Goal: Find specific page/section: Find specific page/section

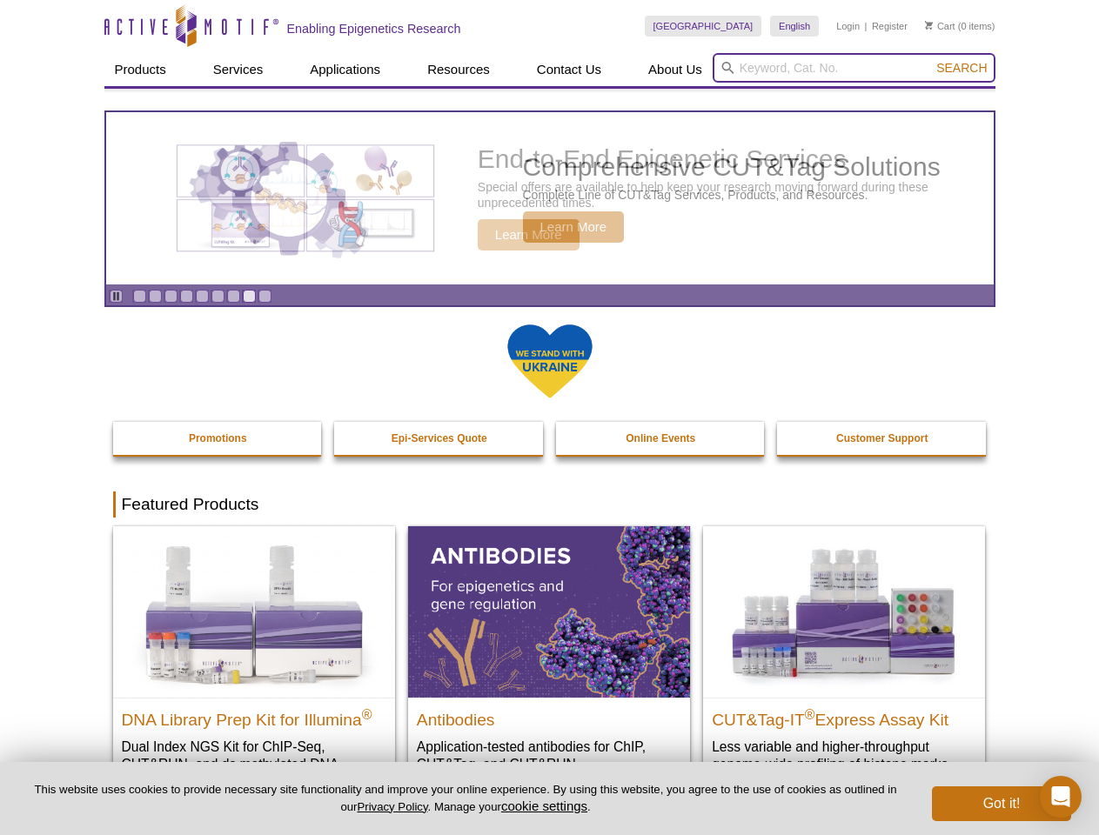
click at [853, 68] on input "search" at bounding box center [853, 68] width 283 height 30
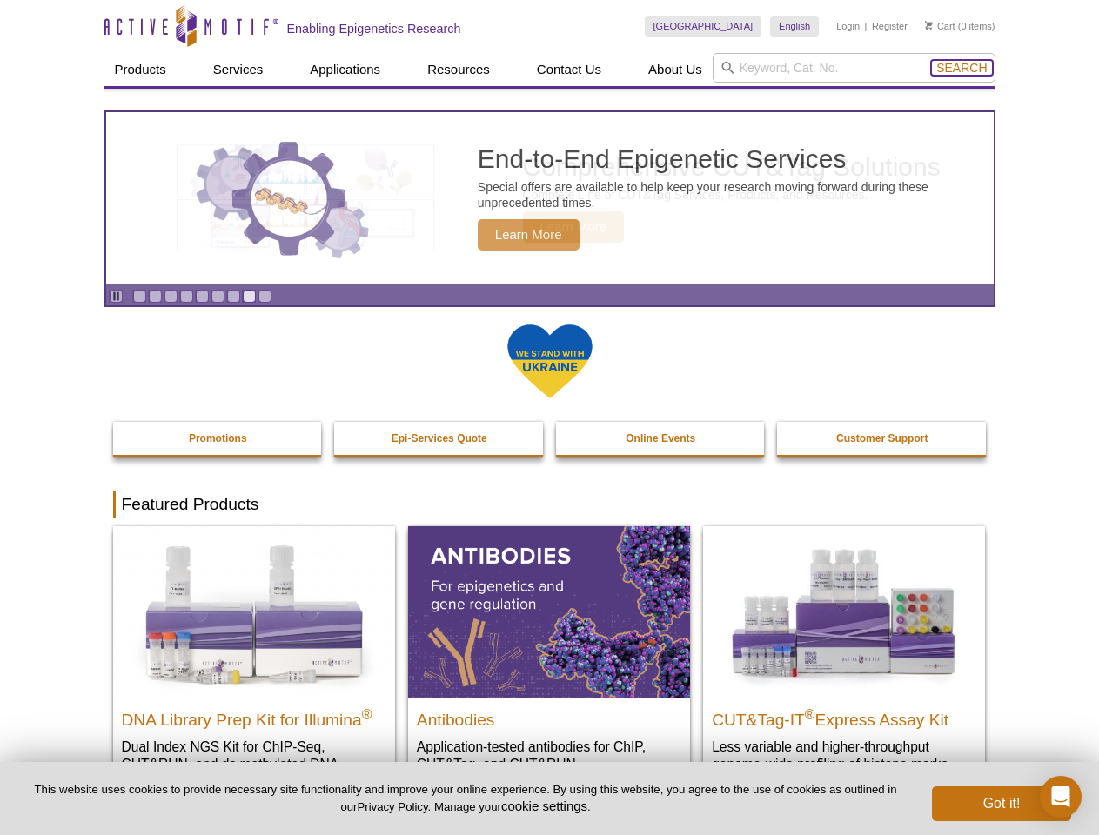
click at [961, 68] on span "Search" at bounding box center [961, 68] width 50 height 14
click at [116, 296] on icon "Pause" at bounding box center [115, 296] width 11 height 11
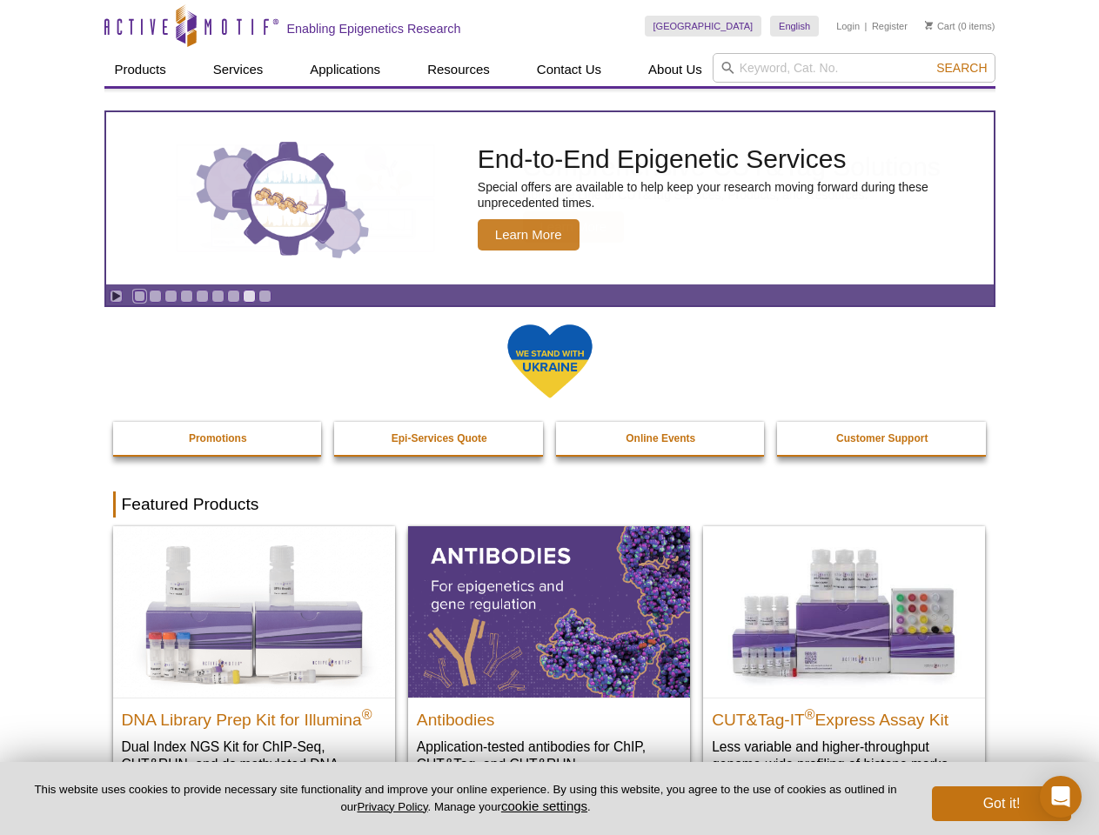
click at [139, 296] on link "Go to slide 1" at bounding box center [139, 296] width 13 height 13
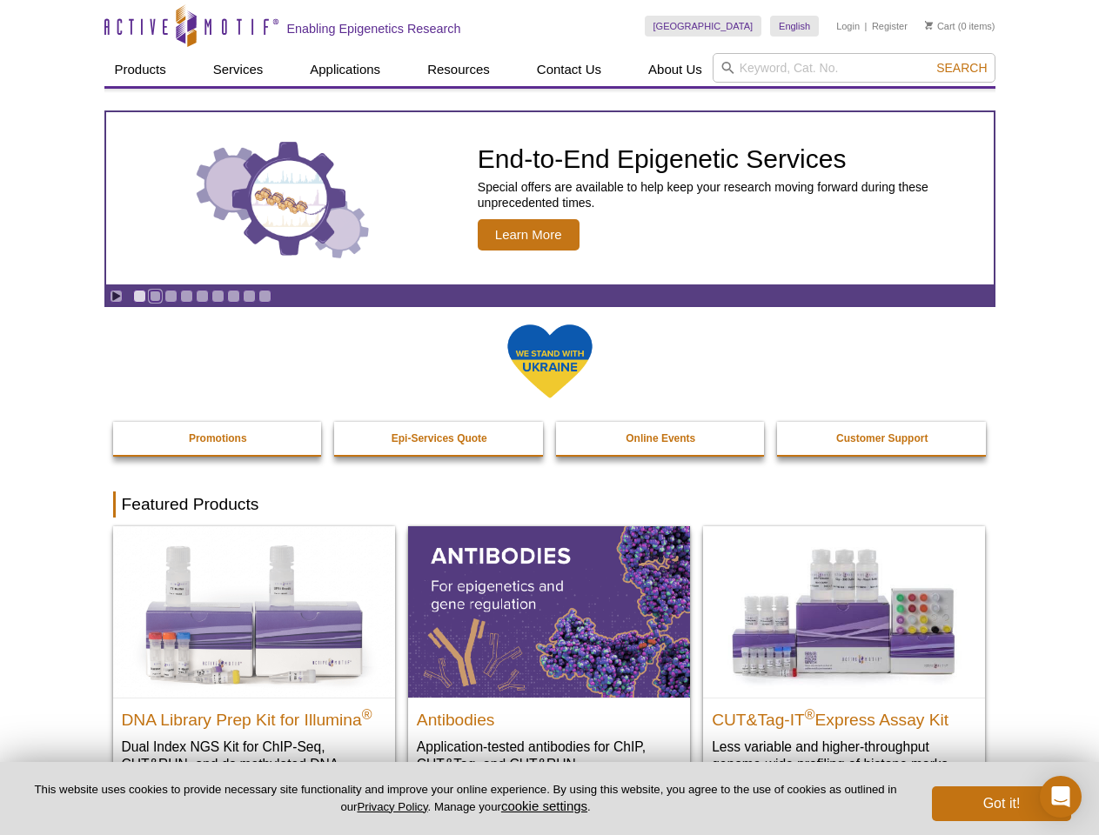
click at [155, 296] on link "Go to slide 2" at bounding box center [155, 296] width 13 height 13
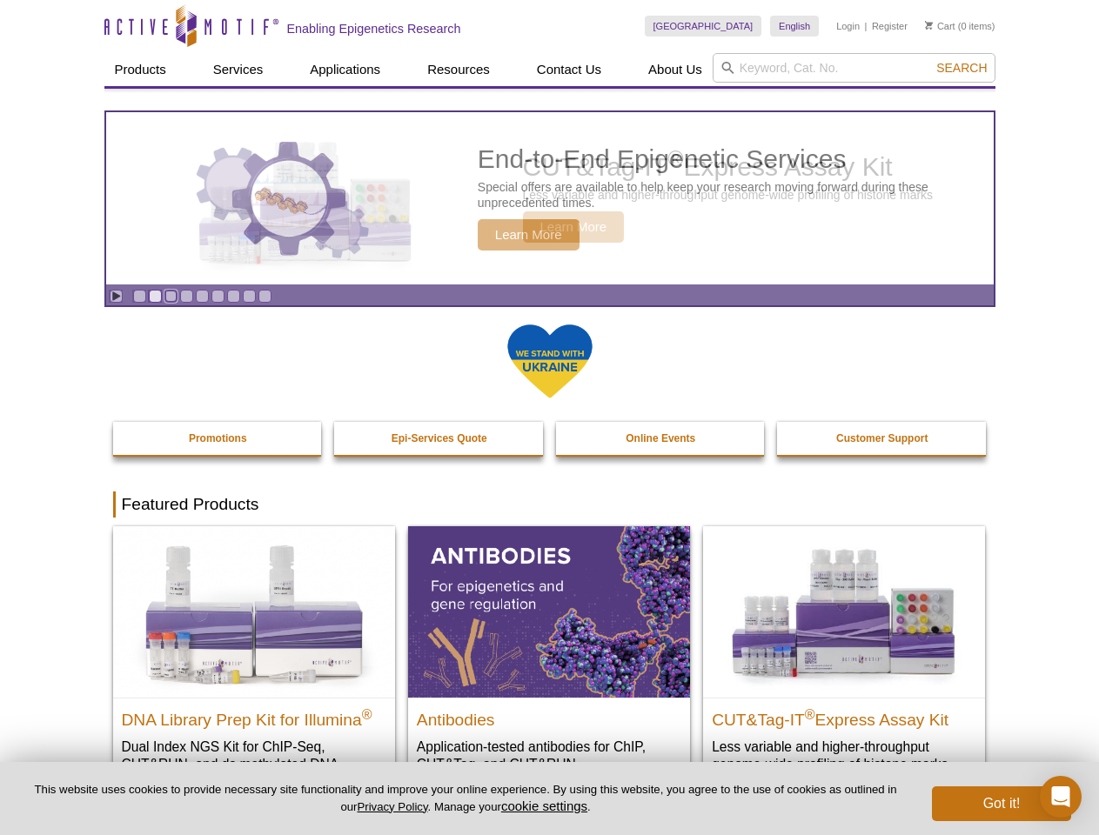
click at [170, 296] on link "Go to slide 3" at bounding box center [170, 296] width 13 height 13
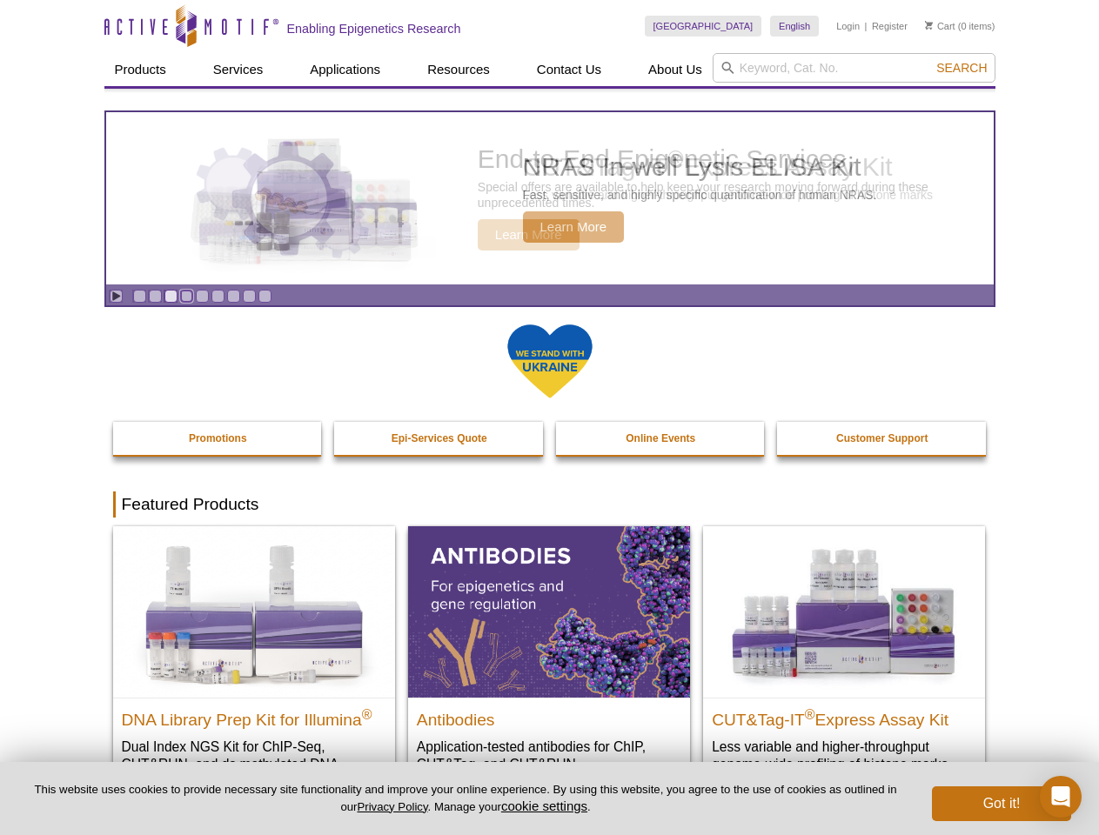
click at [186, 296] on link "Go to slide 4" at bounding box center [186, 296] width 13 height 13
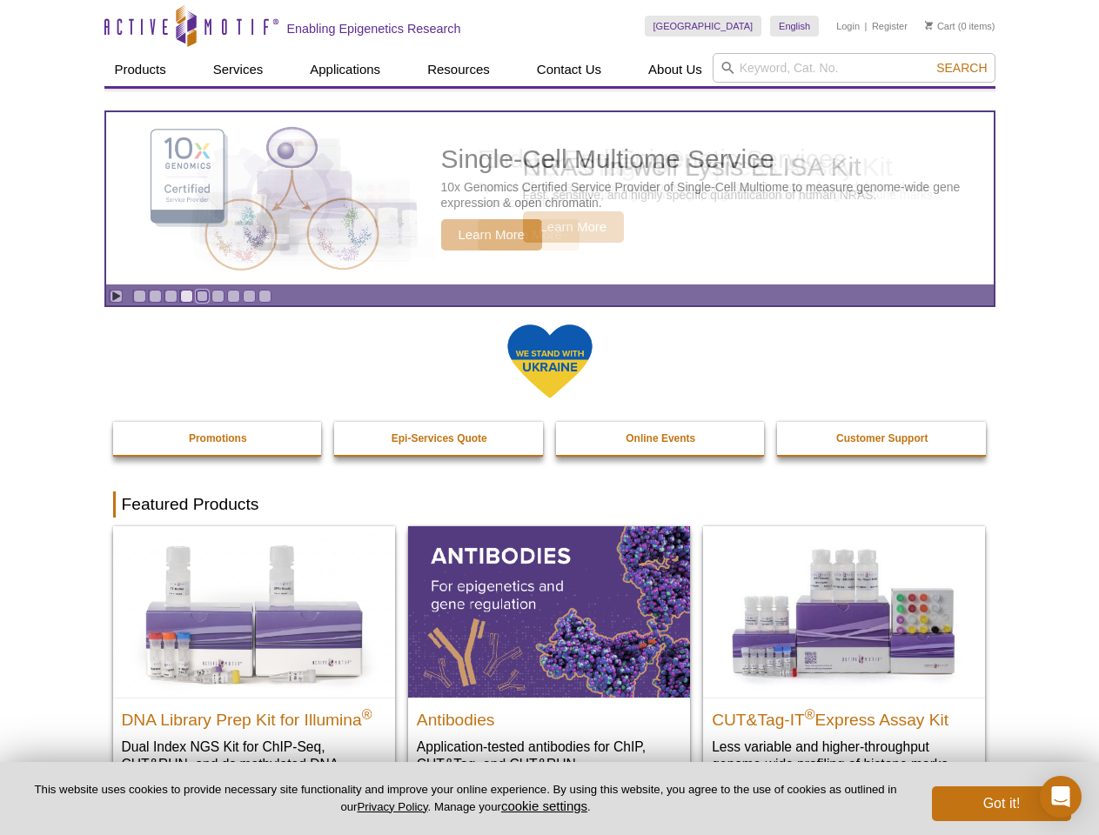
click at [202, 296] on link "Go to slide 5" at bounding box center [202, 296] width 13 height 13
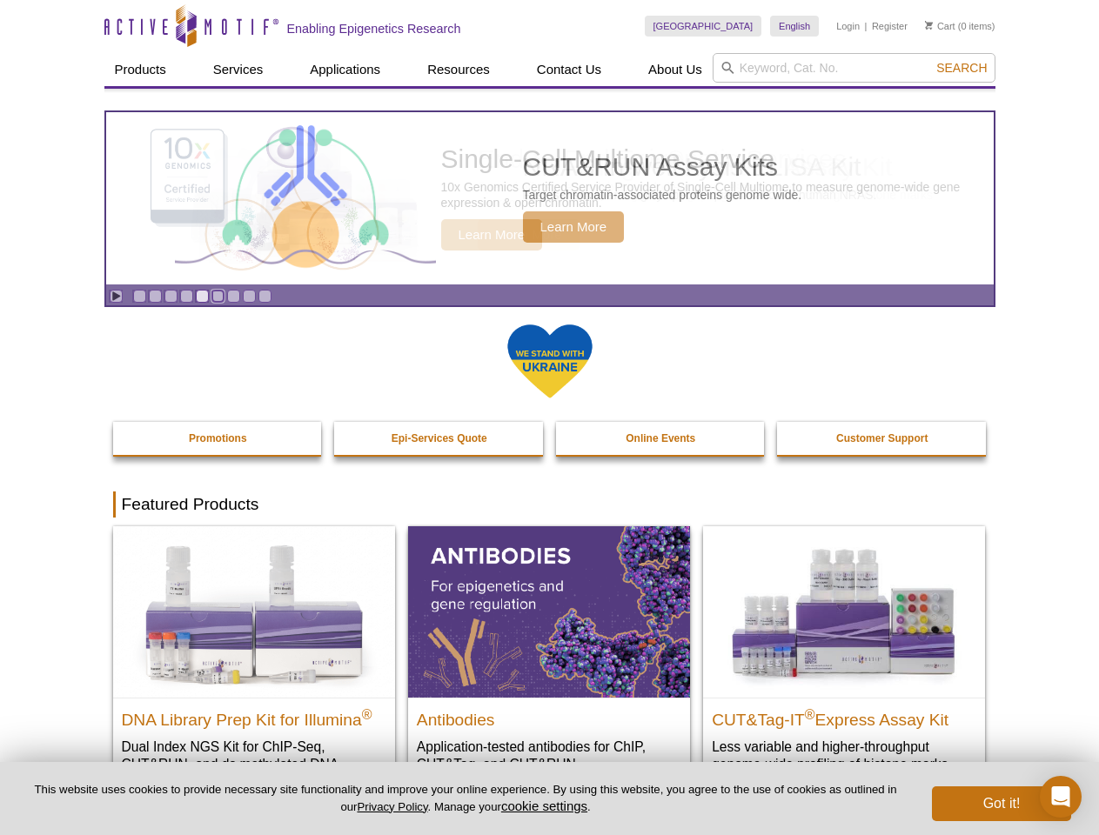
click at [217, 296] on link "Go to slide 6" at bounding box center [217, 296] width 13 height 13
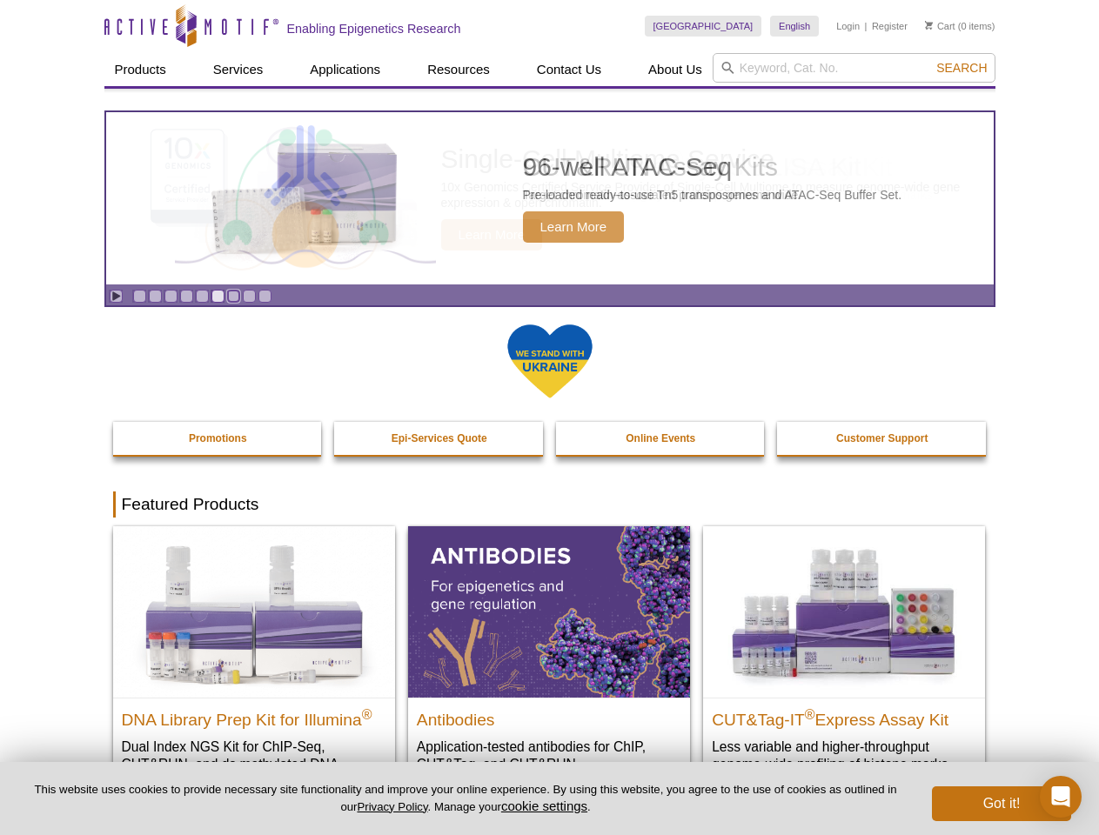
click at [233, 296] on link "Go to slide 7" at bounding box center [233, 296] width 13 height 13
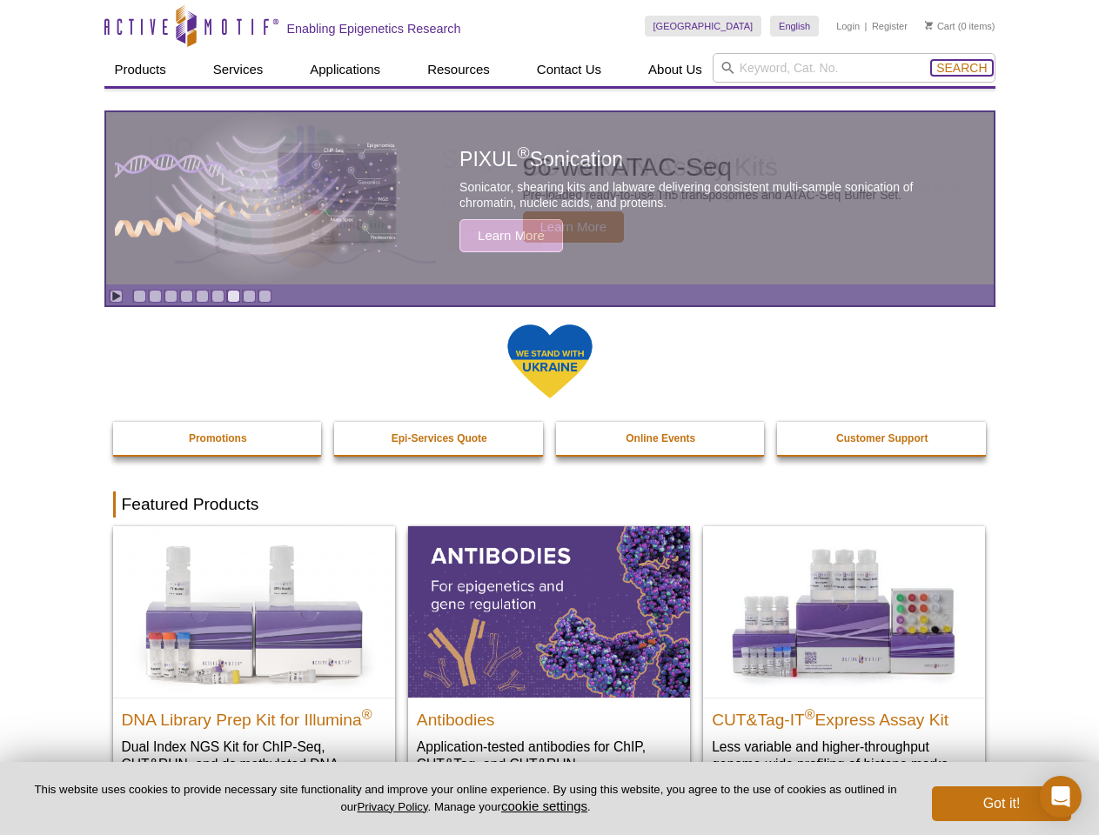
click at [961, 68] on span "Search" at bounding box center [961, 68] width 50 height 14
